Goal: Task Accomplishment & Management: Manage account settings

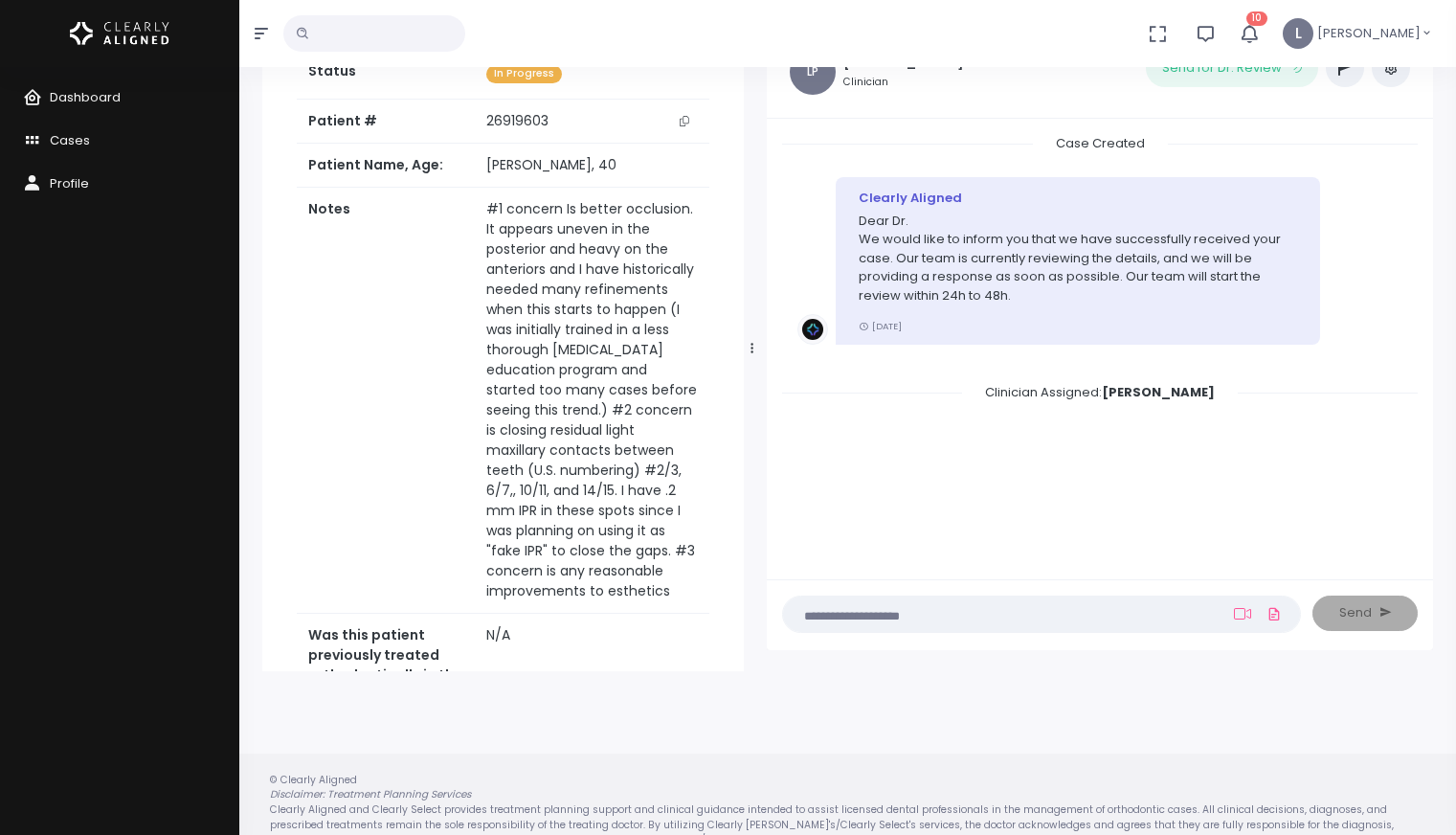
scroll to position [153, 0]
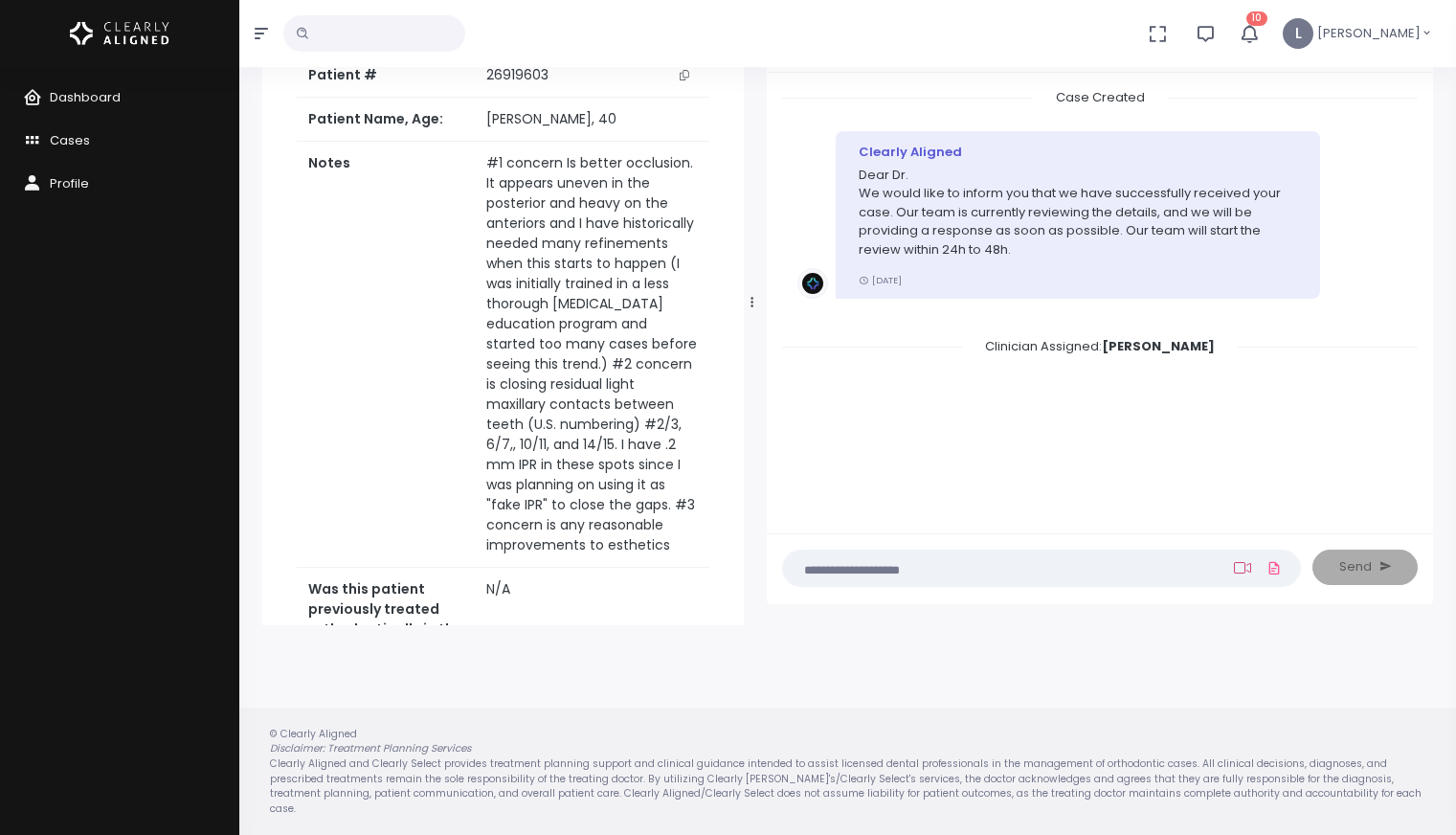
click at [1237, 573] on icon at bounding box center [1242, 568] width 17 height 16
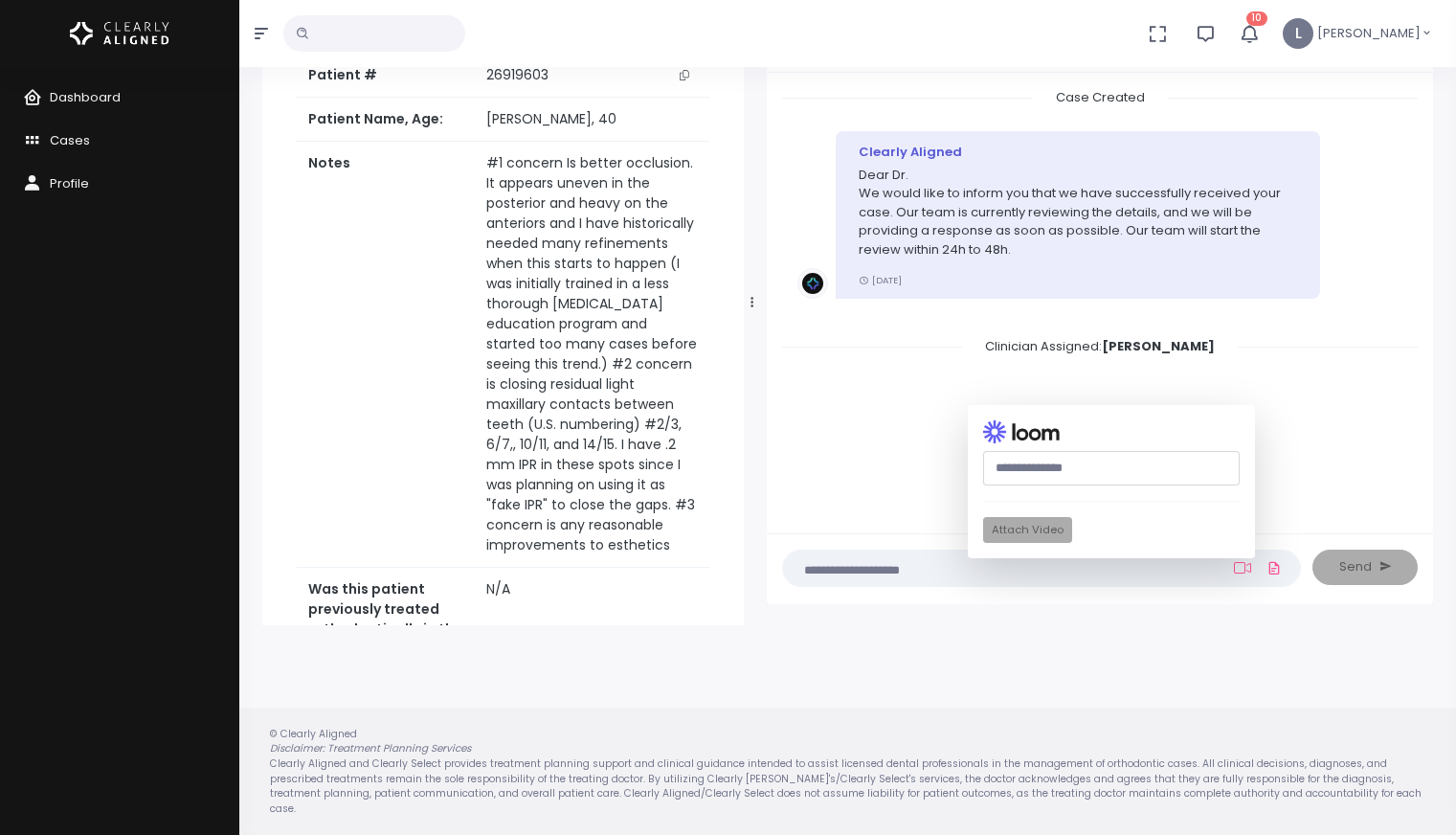
paste input "**********"
type input "**********"
click at [1039, 536] on button "Attach Video" at bounding box center [1027, 530] width 89 height 26
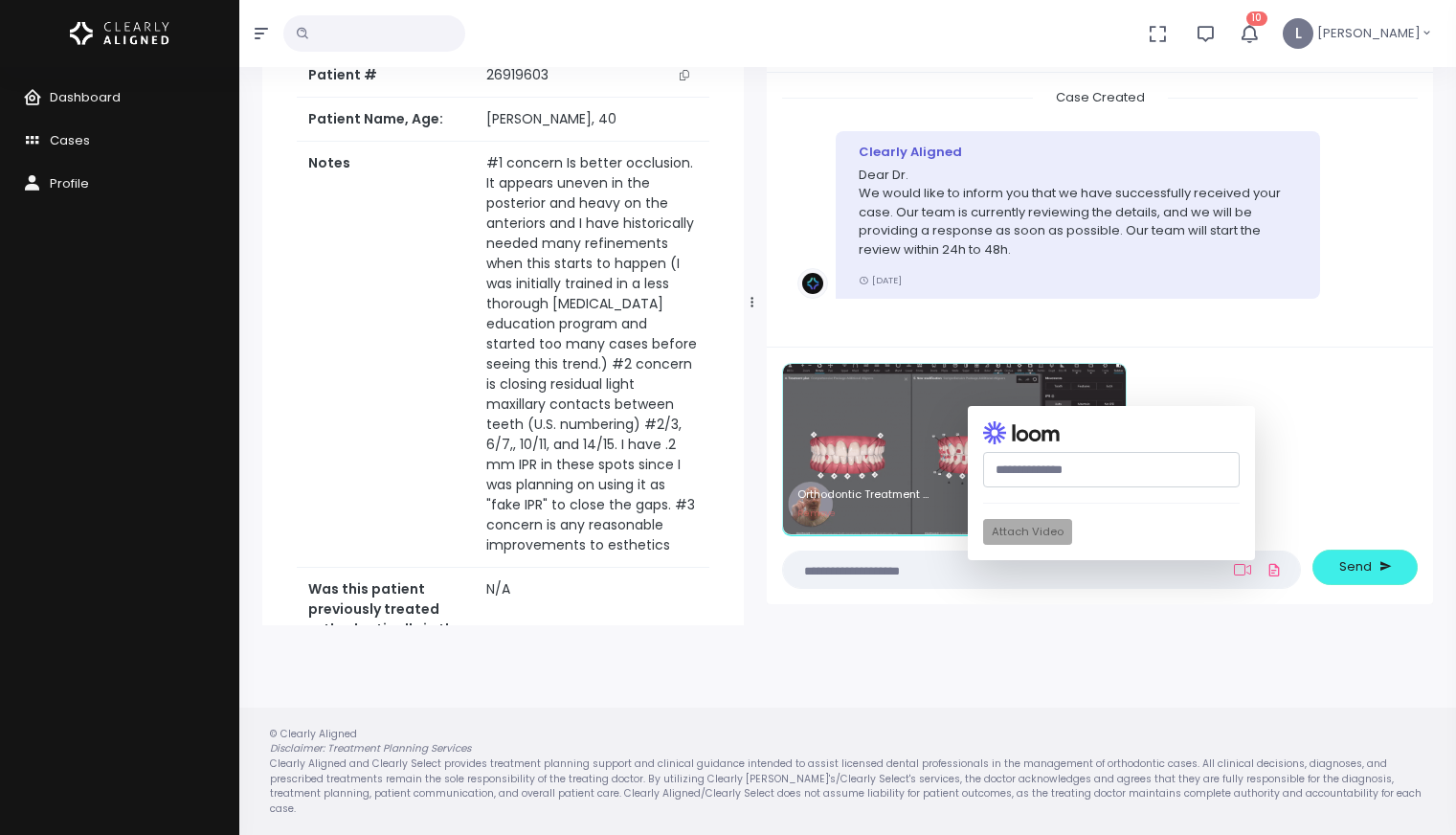
click at [874, 574] on textarea at bounding box center [1003, 570] width 419 height 21
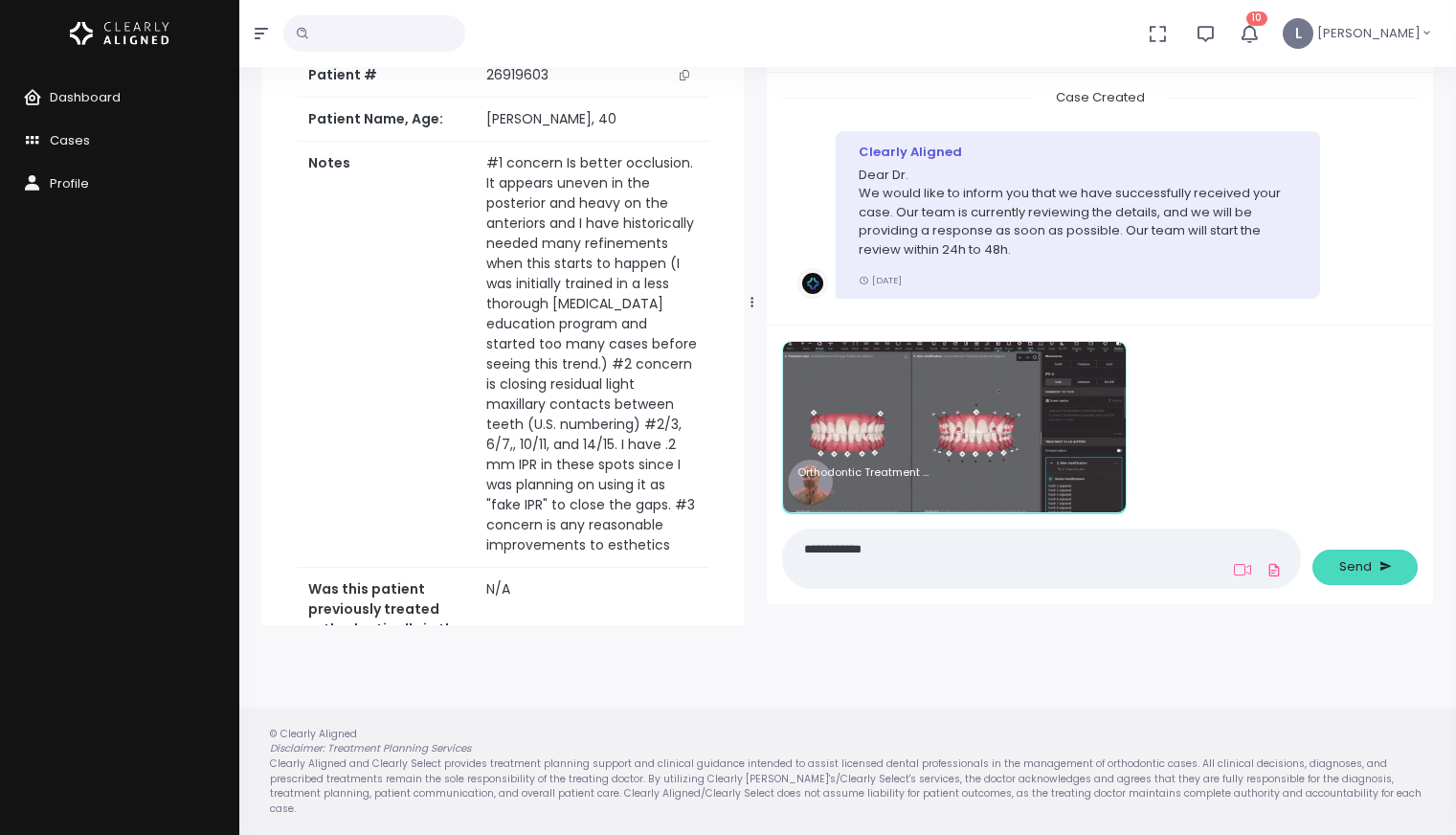
type textarea "**********"
click at [1340, 552] on button "Send" at bounding box center [1365, 567] width 105 height 35
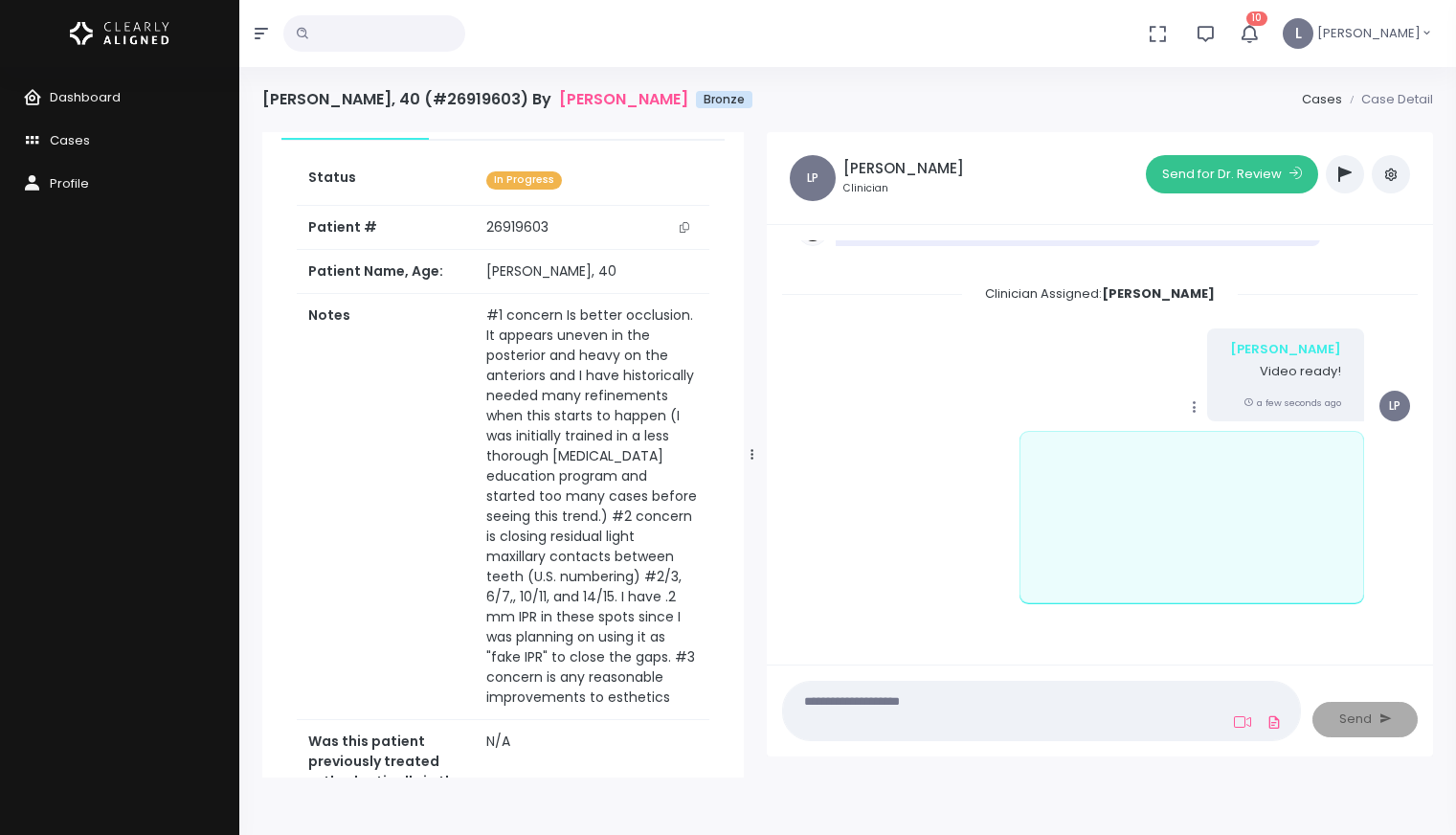
click at [1250, 173] on button "Send for Dr. Review" at bounding box center [1231, 174] width 172 height 38
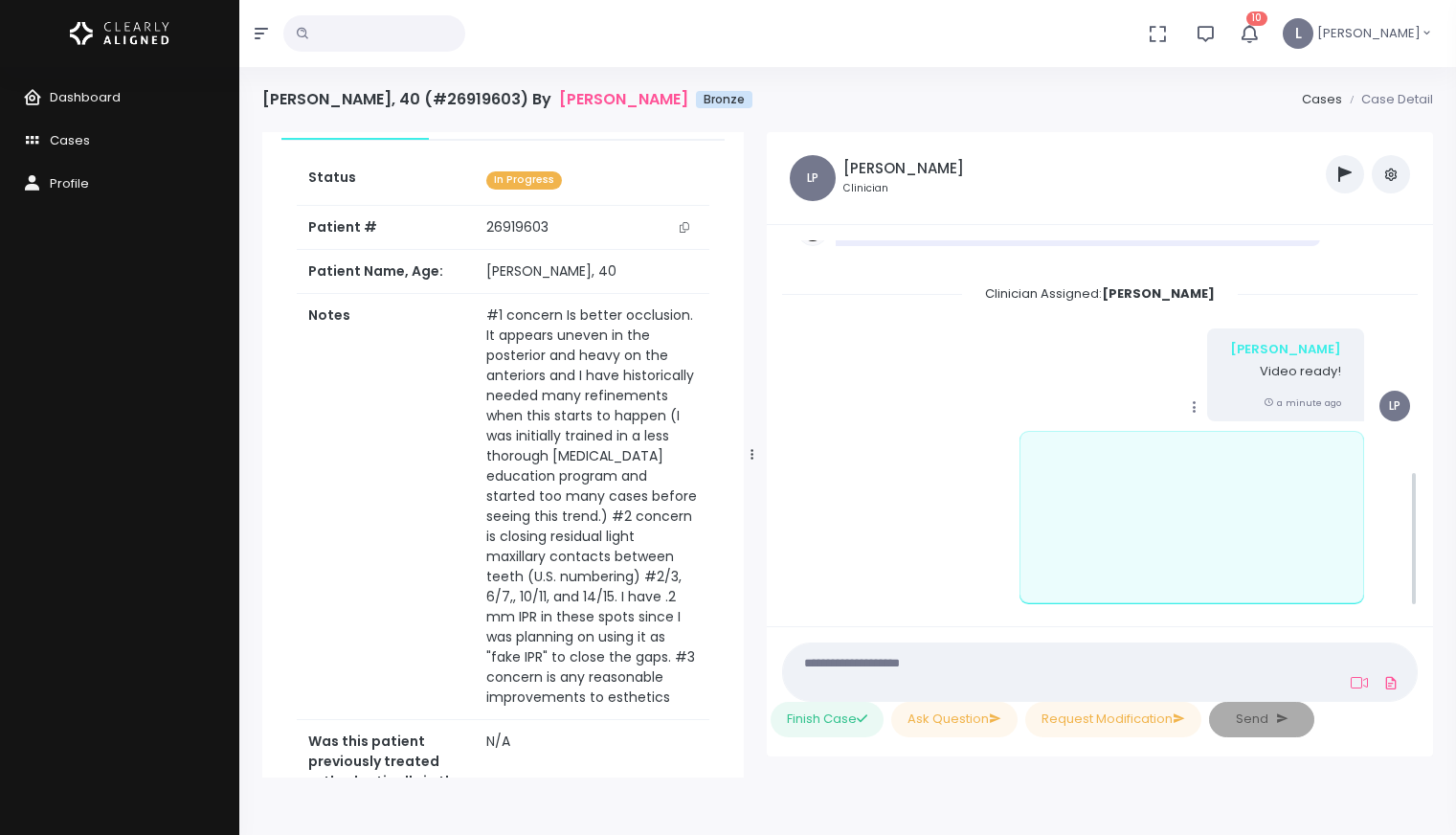
scroll to position [626, 0]
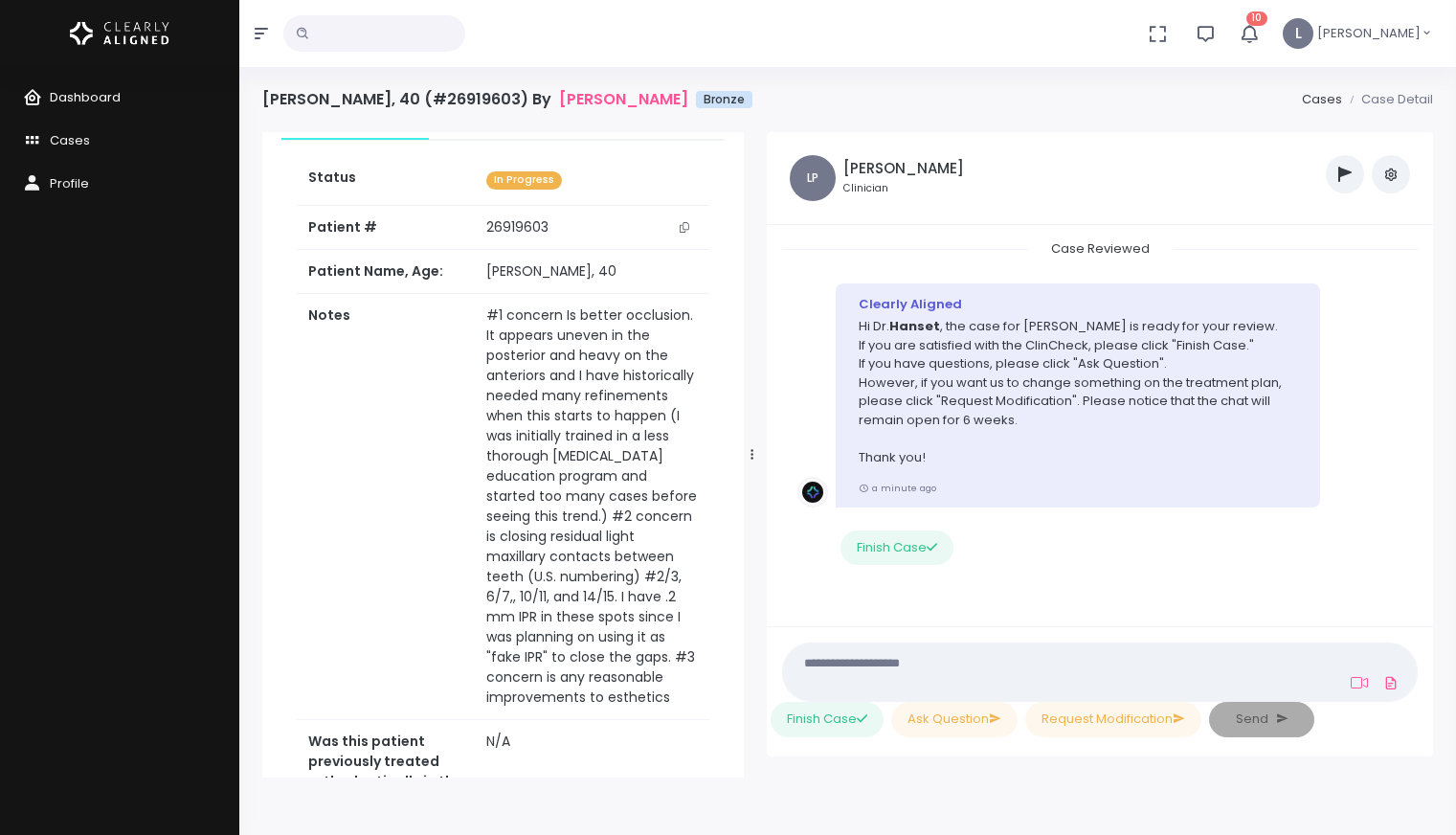
click at [108, 103] on span "Dashboard" at bounding box center [85, 97] width 71 height 18
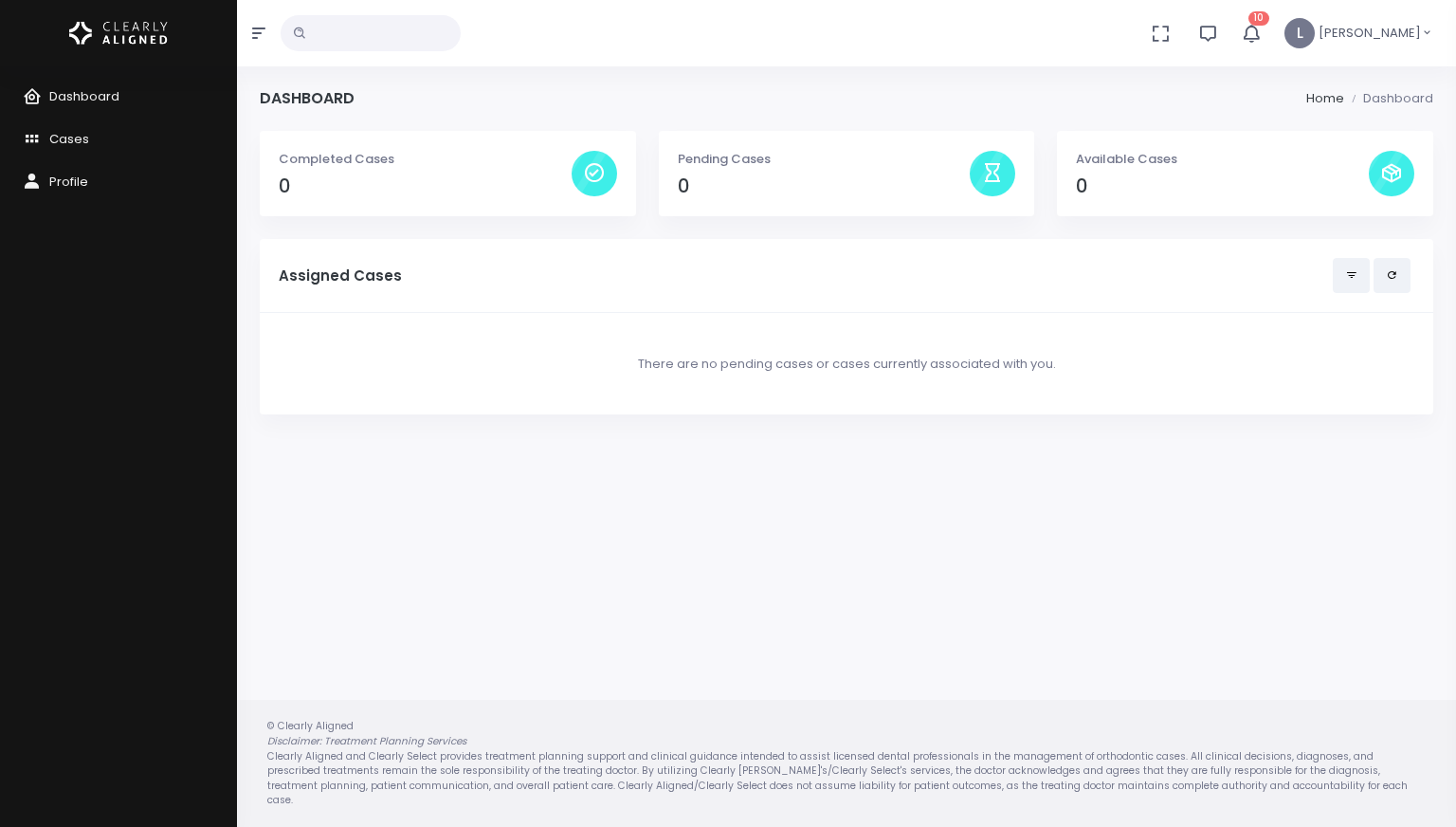
click at [1263, 39] on icon "button" at bounding box center [1251, 33] width 24 height 24
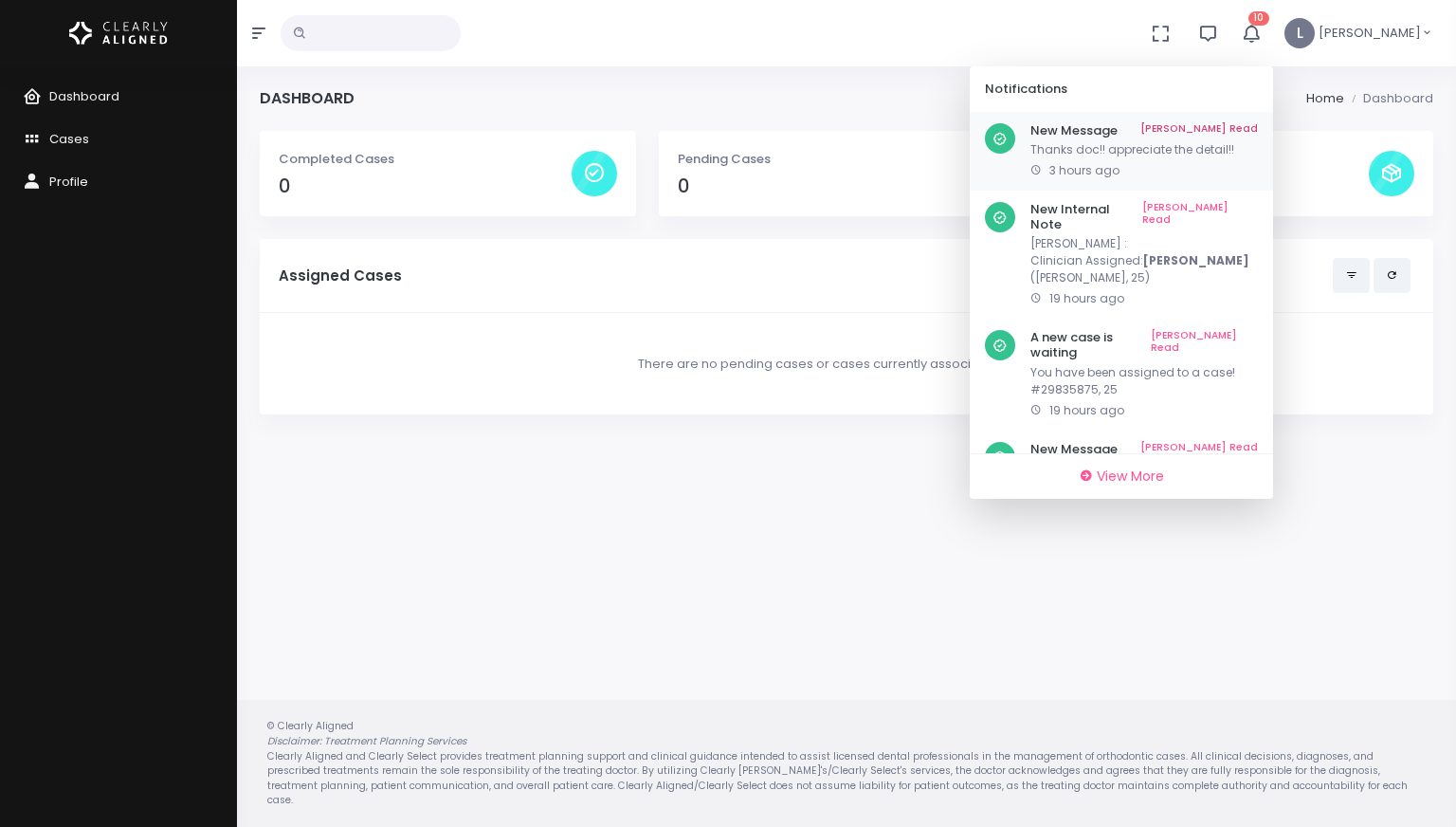
click at [1243, 128] on link "[PERSON_NAME] Read" at bounding box center [1200, 131] width 117 height 15
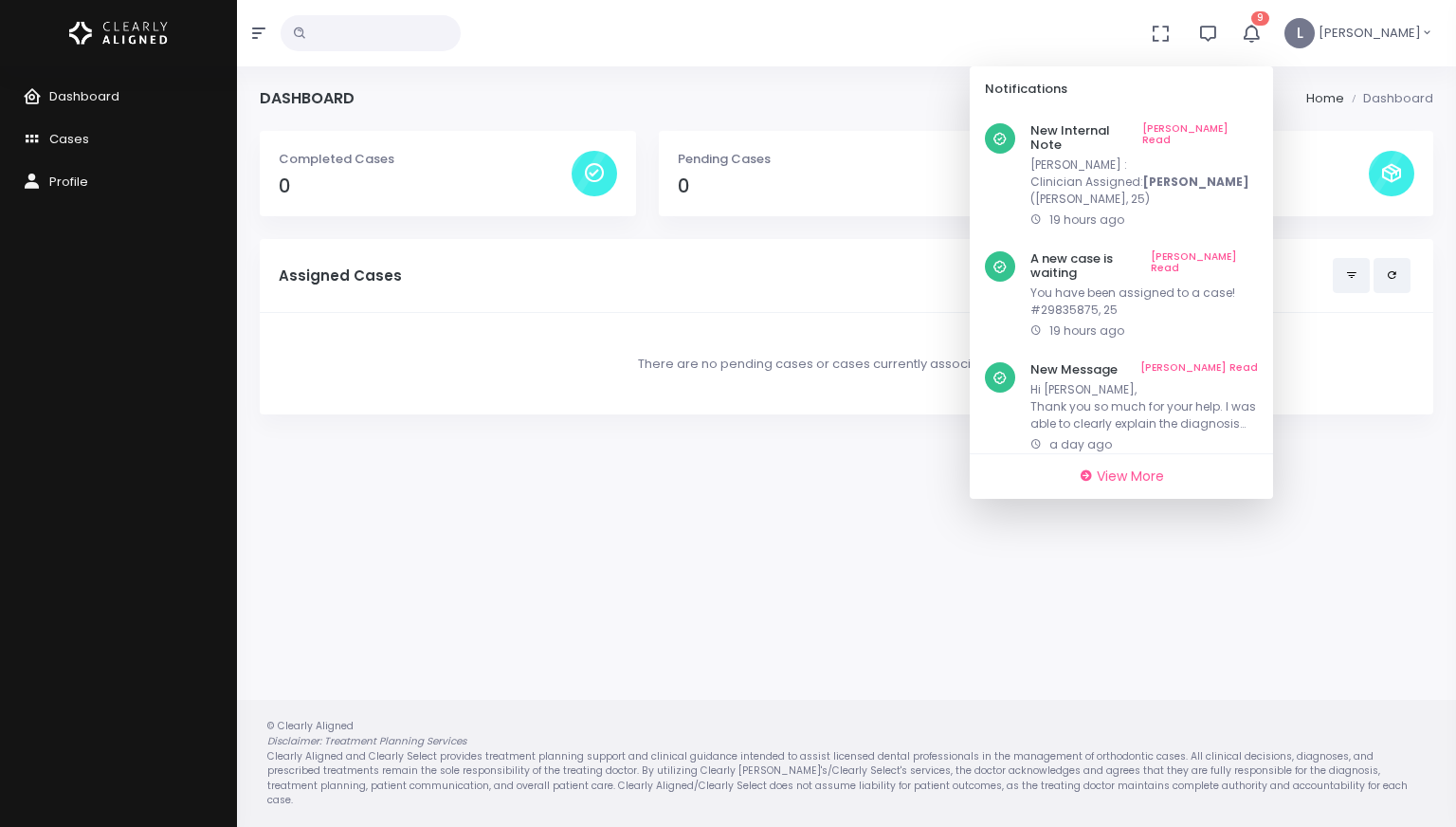
click at [1243, 128] on link "[PERSON_NAME] Read" at bounding box center [1201, 138] width 116 height 30
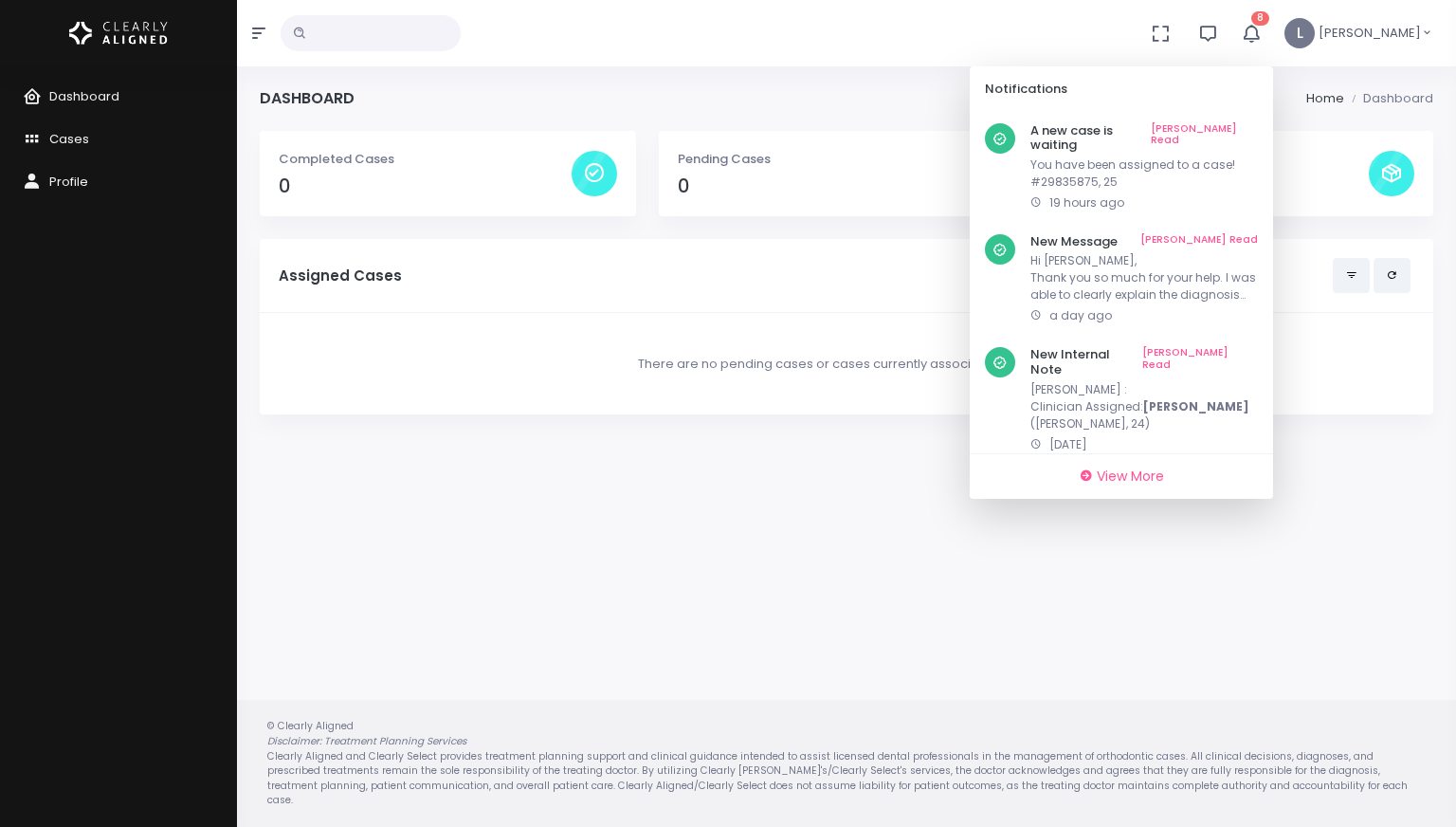
click at [1243, 128] on link "[PERSON_NAME] Read" at bounding box center [1204, 138] width 107 height 30
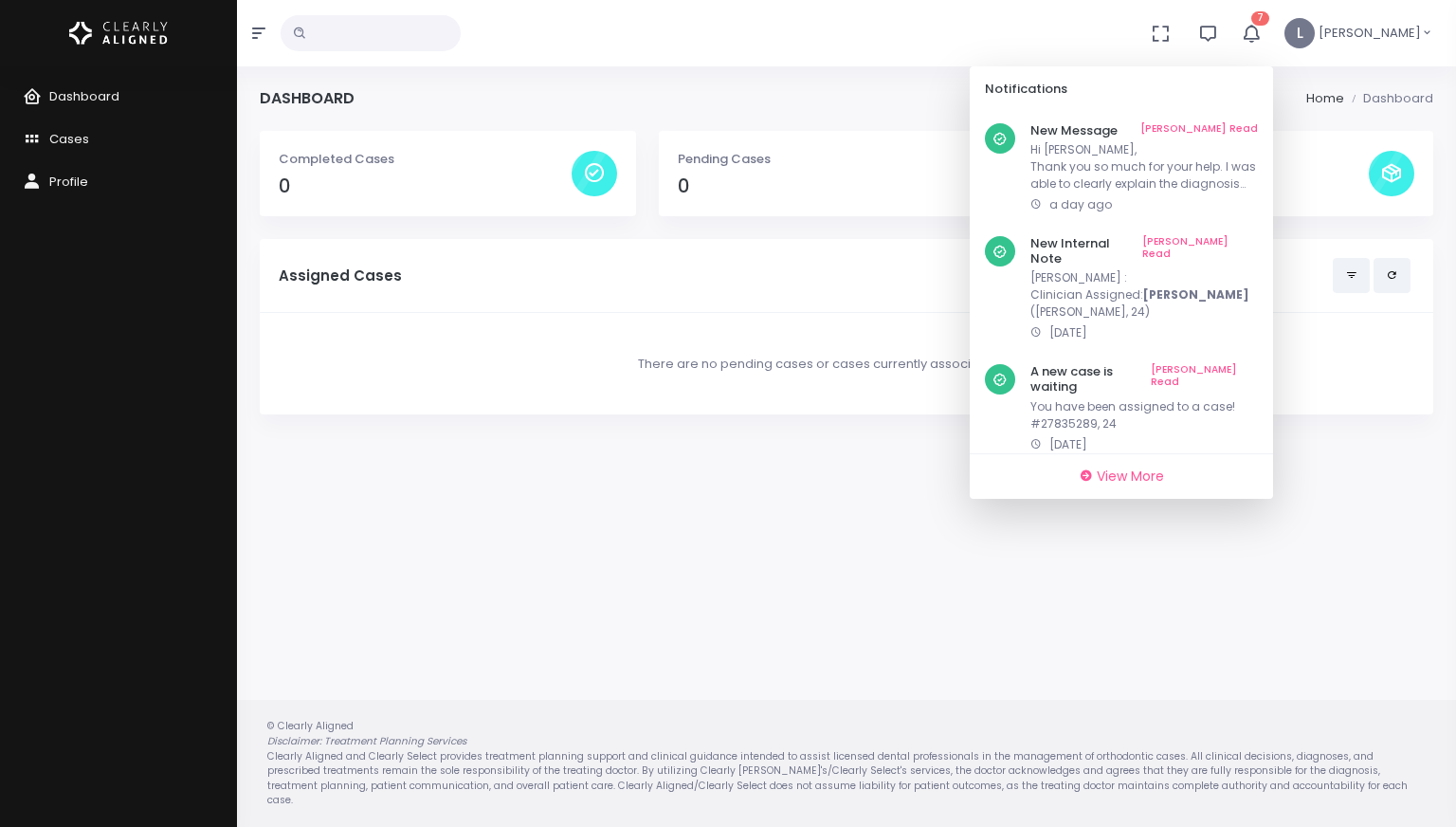
click at [1243, 128] on link "[PERSON_NAME] Read" at bounding box center [1200, 131] width 117 height 15
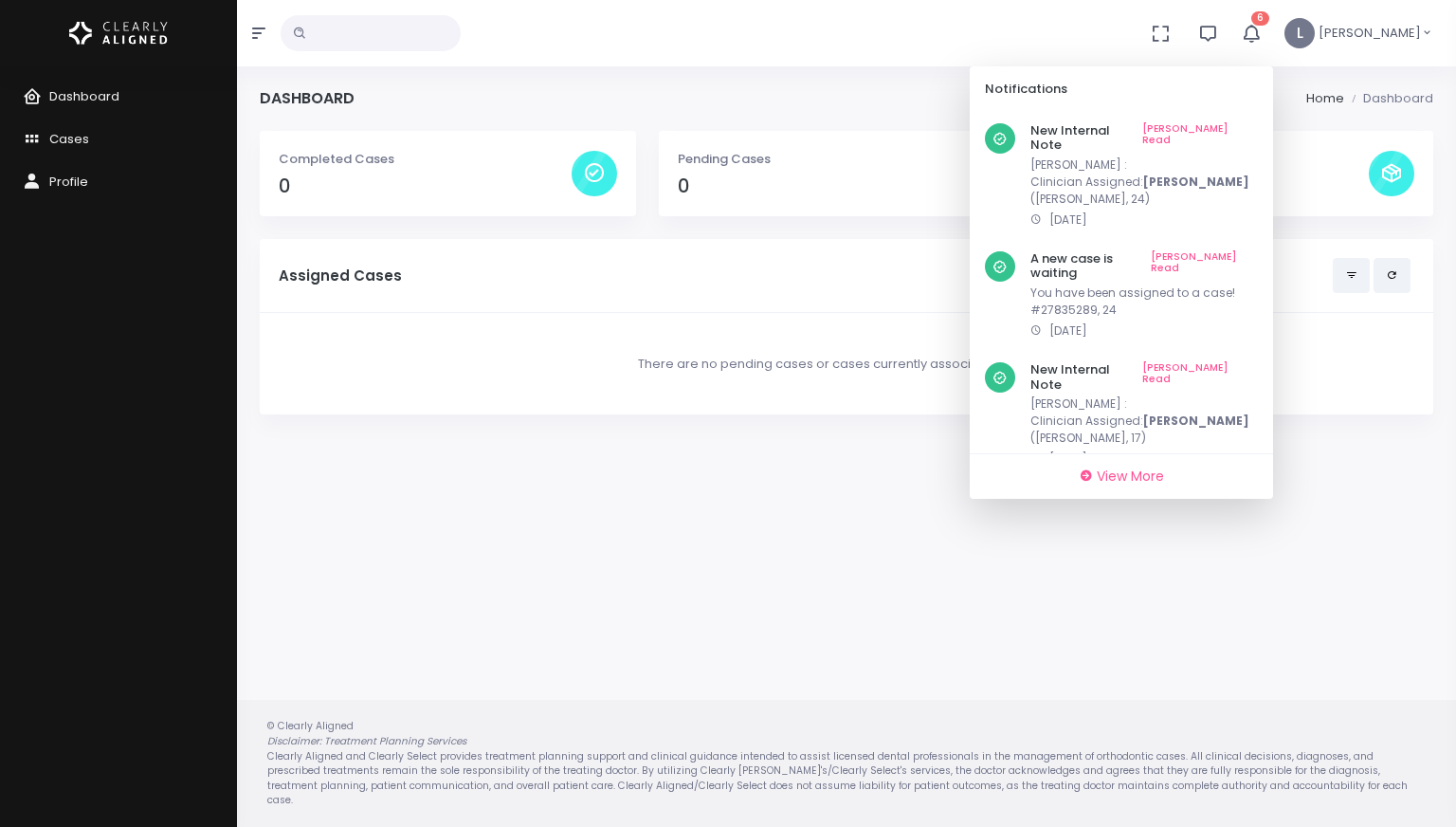
click at [1243, 128] on link "[PERSON_NAME] Read" at bounding box center [1201, 138] width 116 height 30
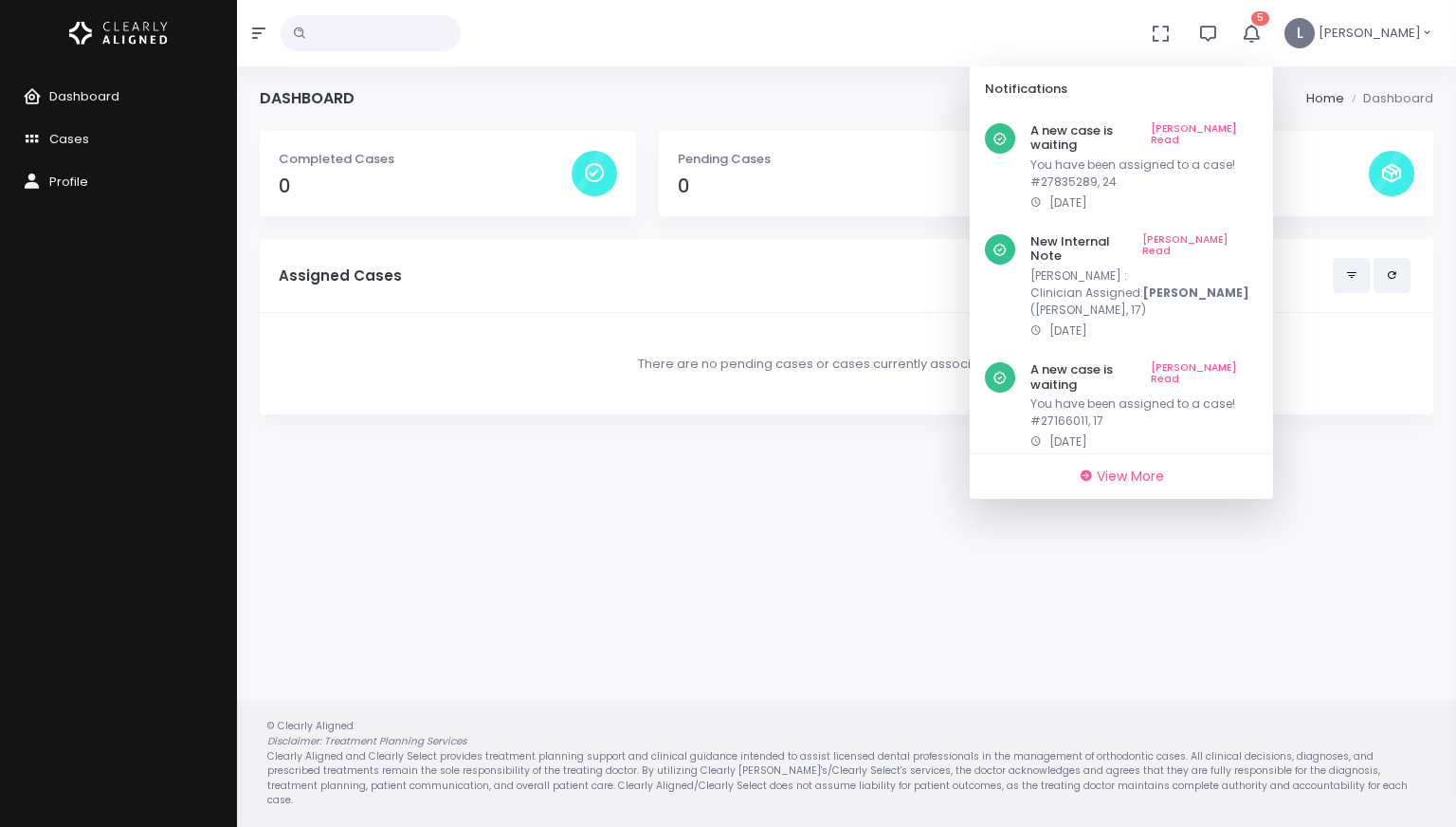
click at [1243, 128] on link "[PERSON_NAME] Read" at bounding box center [1204, 138] width 107 height 30
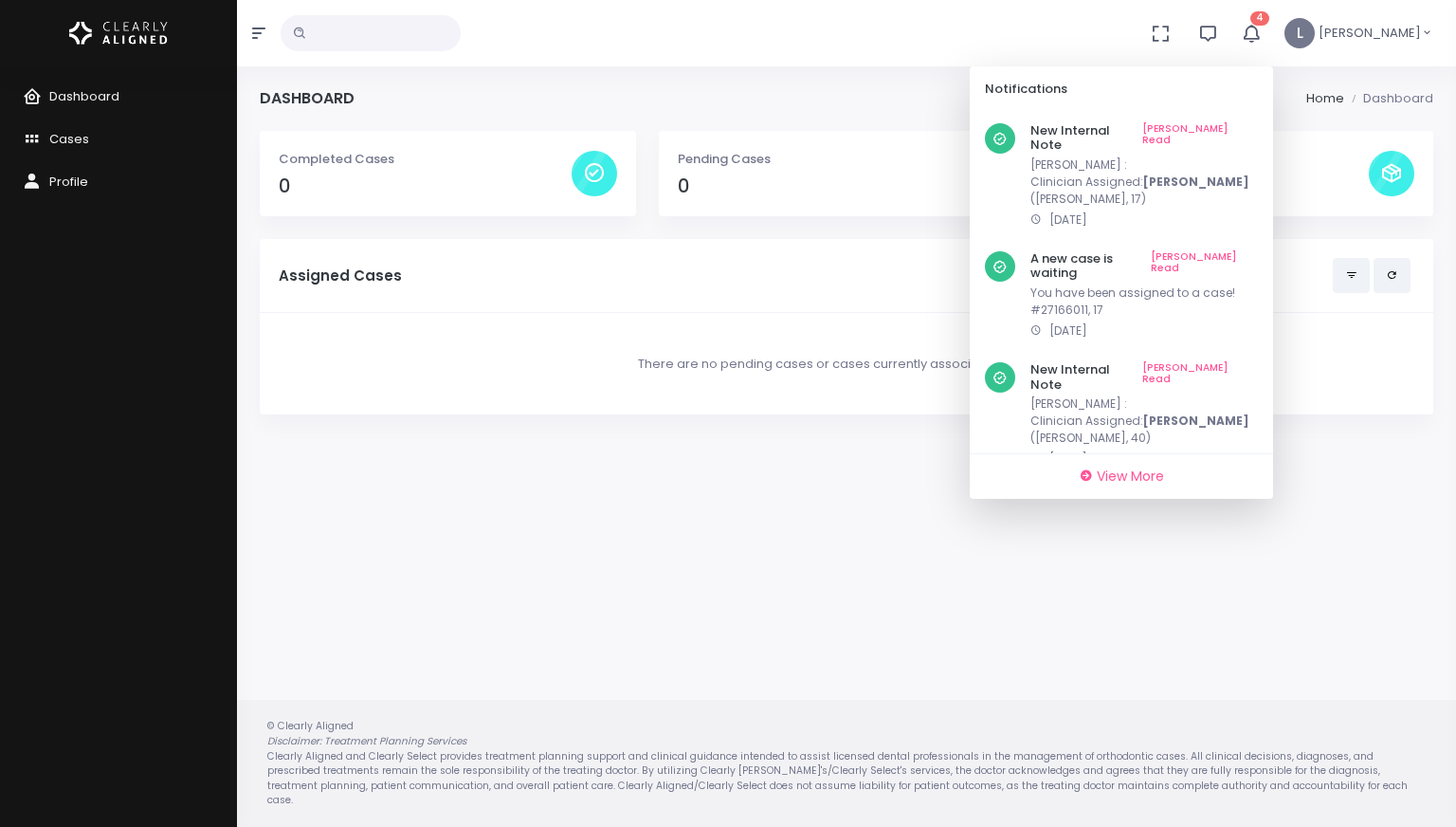
click at [1243, 128] on link "[PERSON_NAME] Read" at bounding box center [1201, 138] width 116 height 30
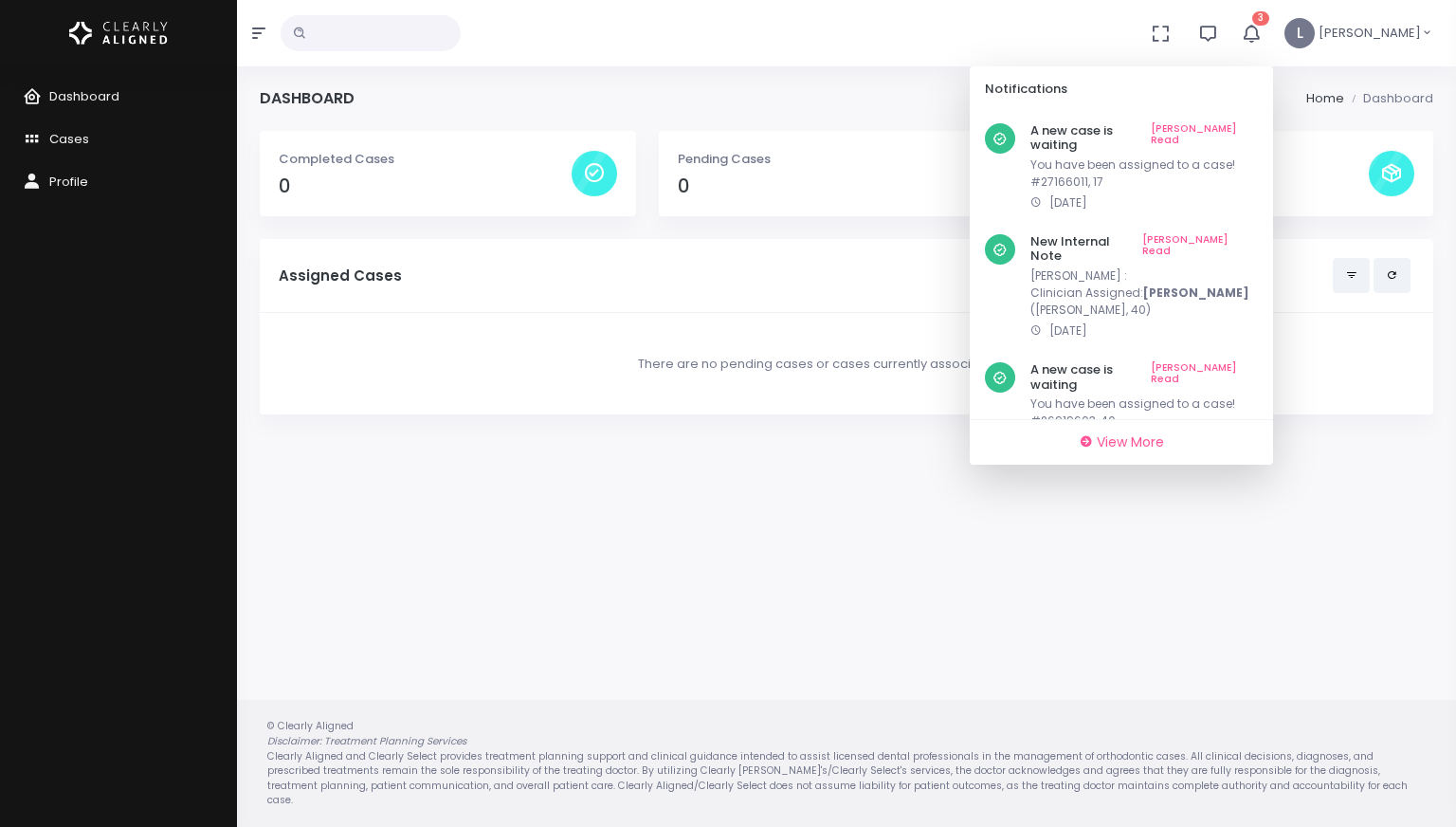
click at [1243, 128] on link "[PERSON_NAME] Read" at bounding box center [1204, 138] width 107 height 30
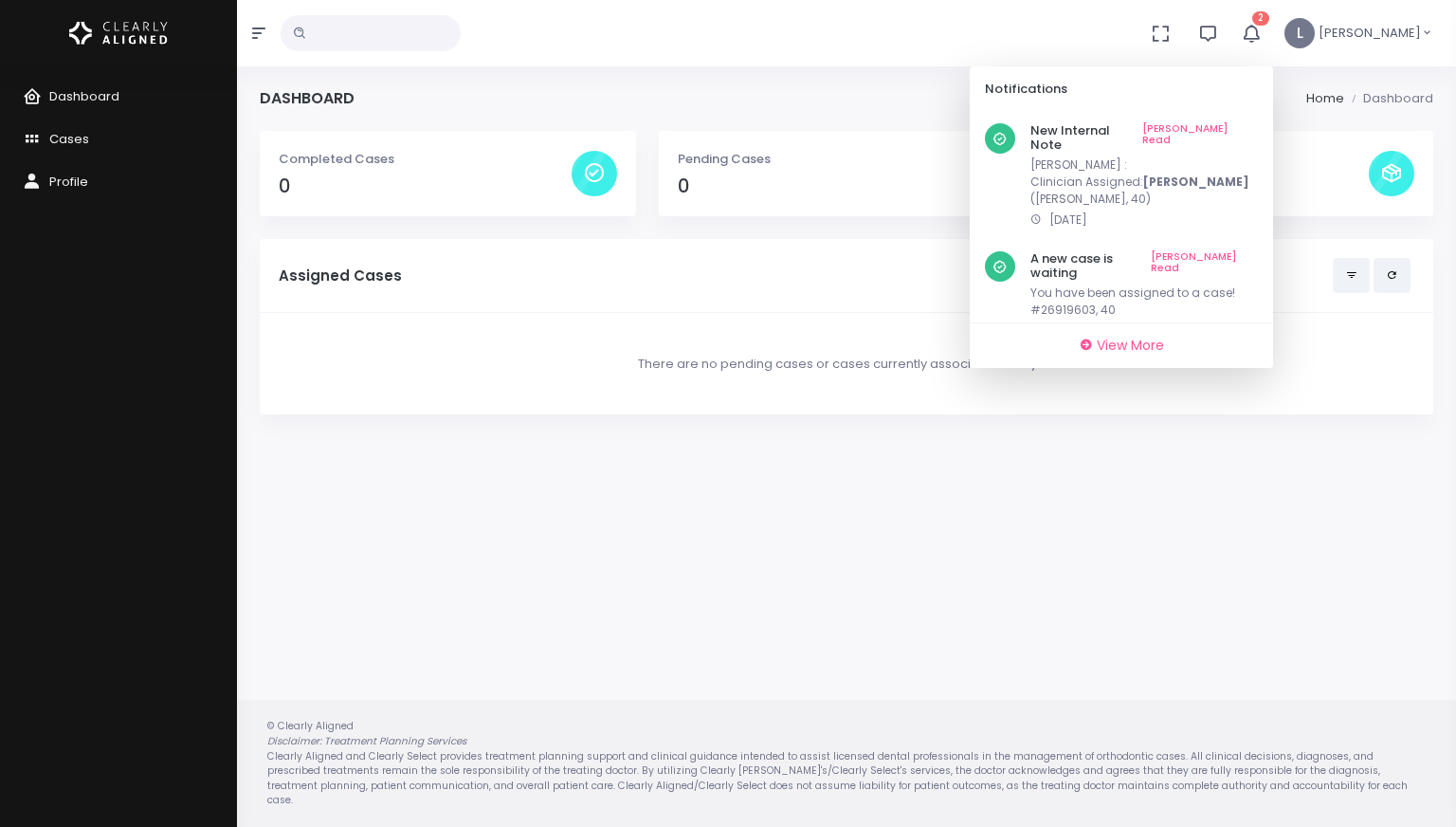
click at [1243, 128] on link "[PERSON_NAME] Read" at bounding box center [1201, 138] width 116 height 30
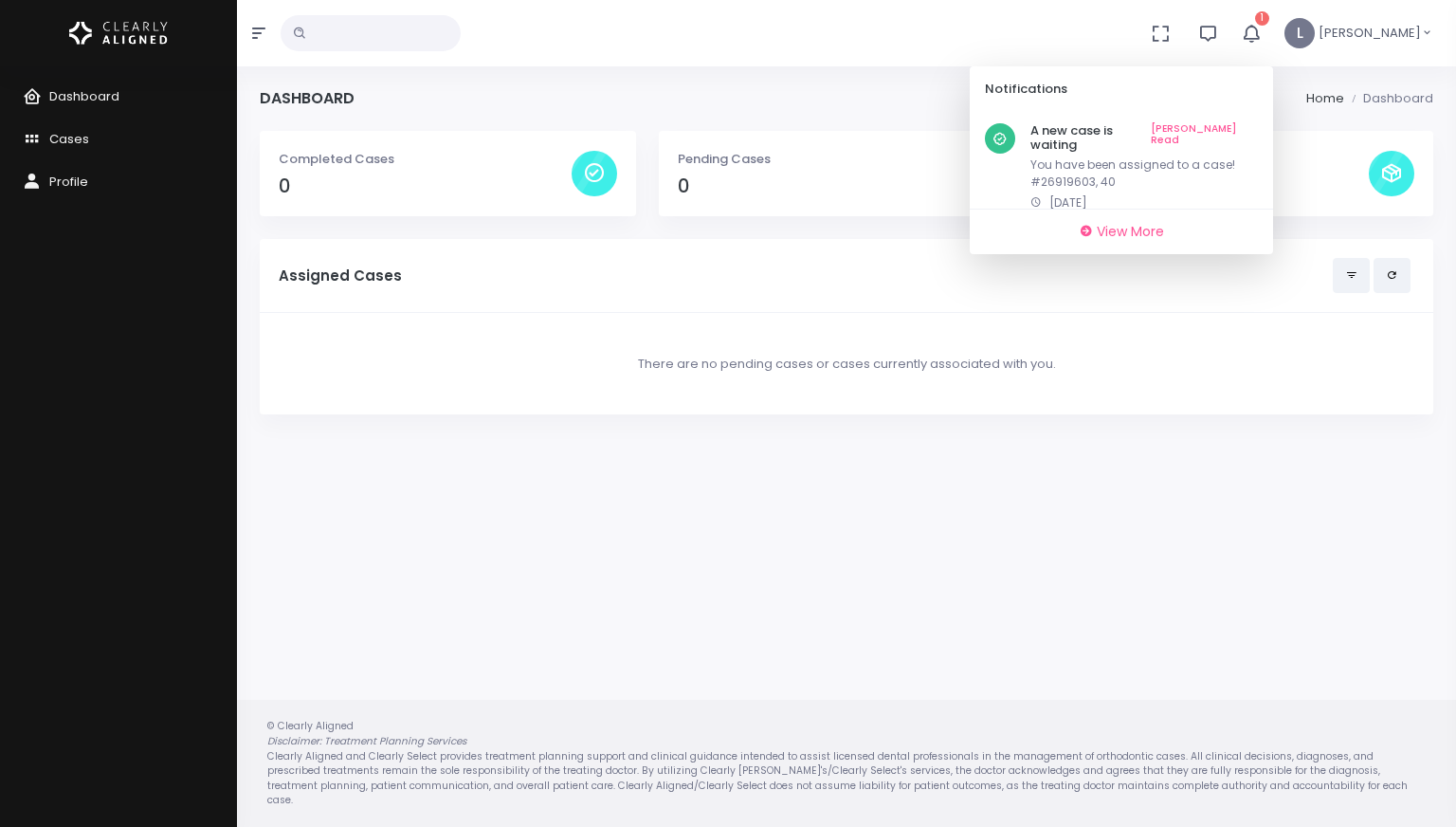
click at [1243, 128] on link "[PERSON_NAME] Read" at bounding box center [1204, 138] width 107 height 30
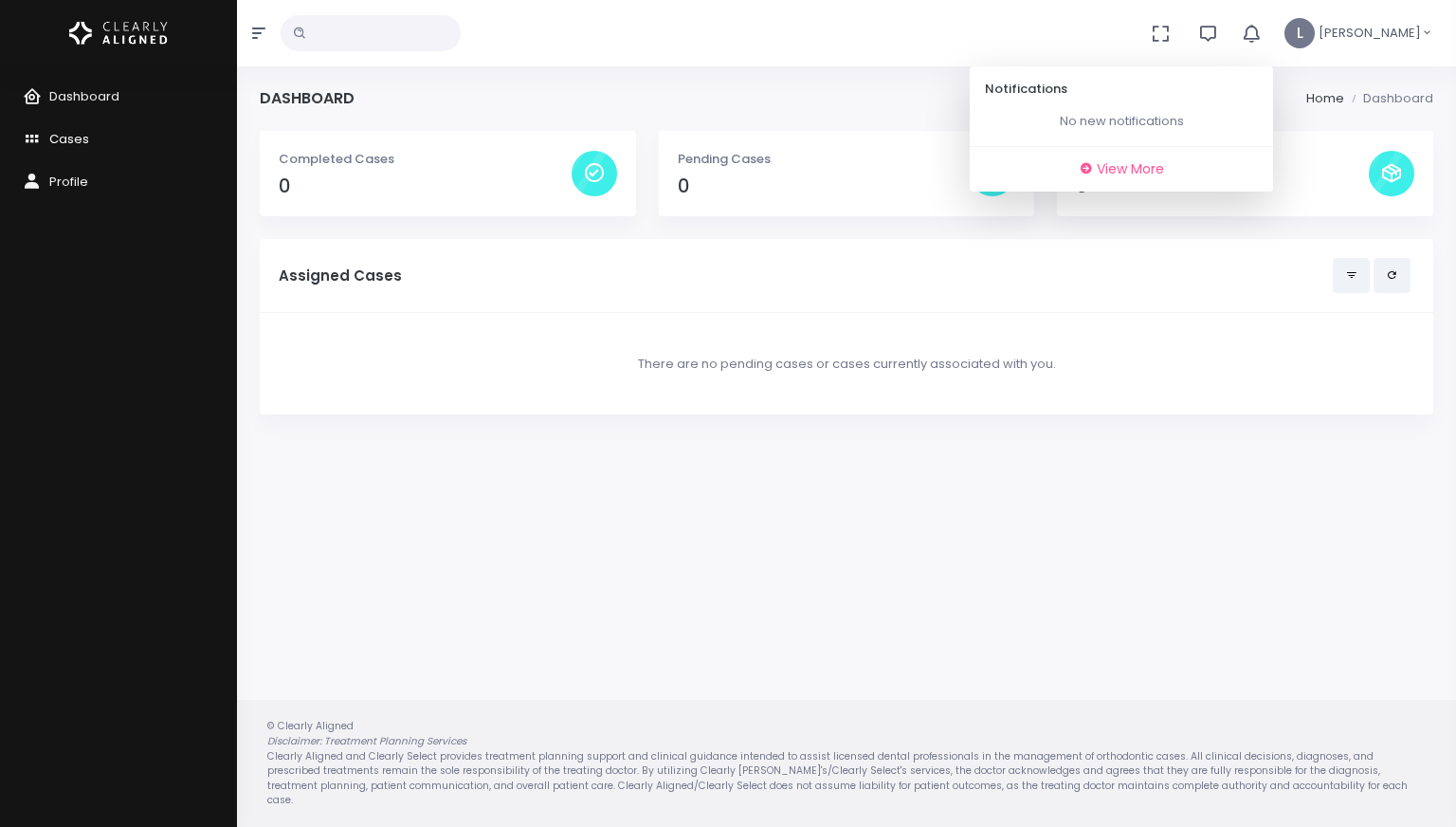
click at [67, 142] on span "Cases" at bounding box center [68, 139] width 39 height 18
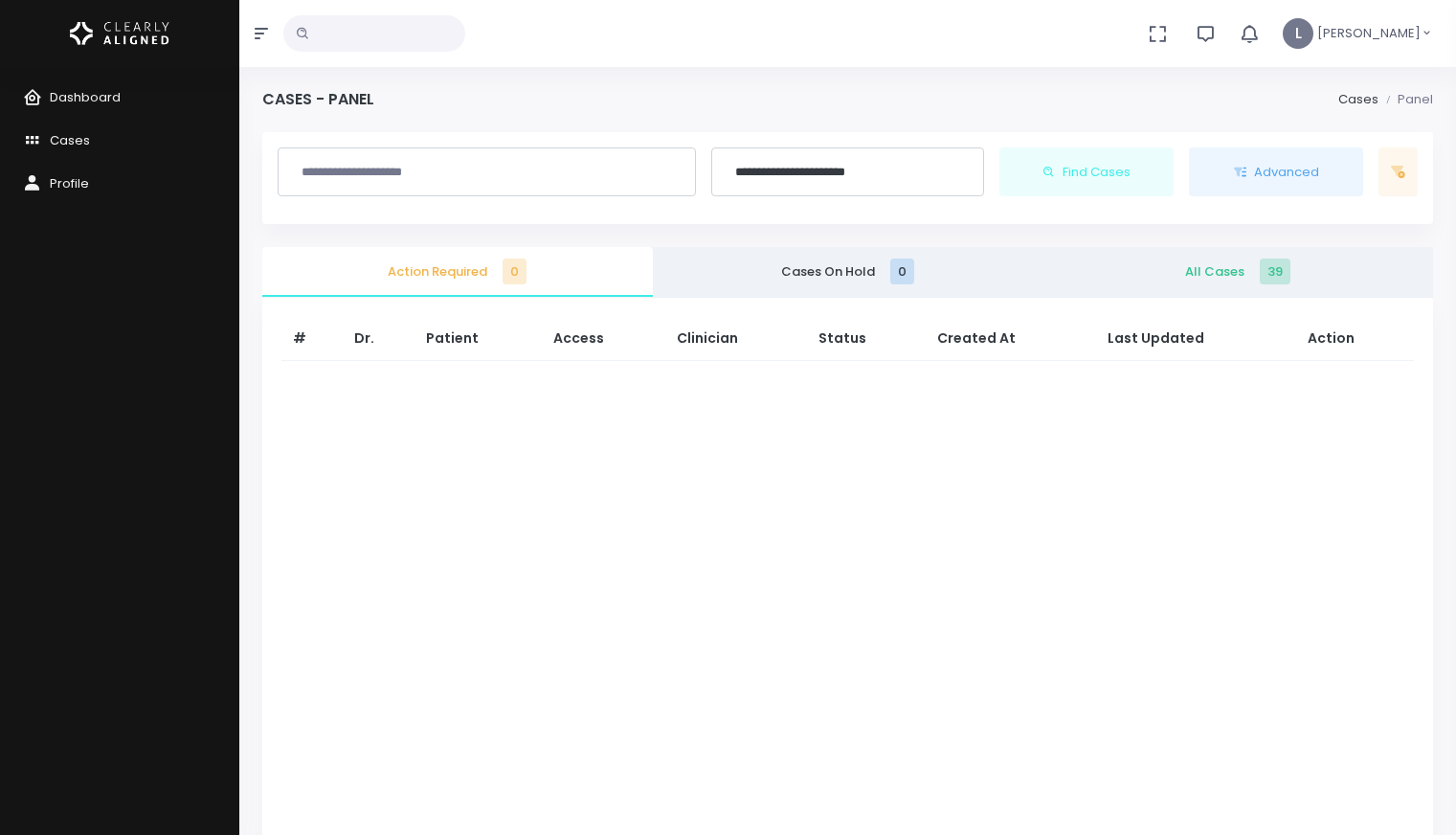
click at [1240, 271] on span "All Cases 39" at bounding box center [1237, 272] width 360 height 19
